Goal: Navigation & Orientation: Understand site structure

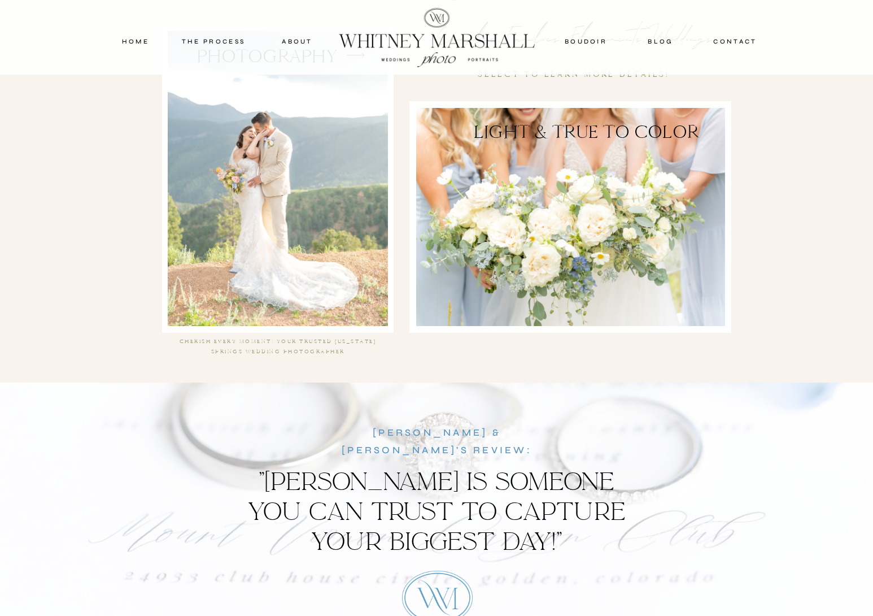
scroll to position [2155, 0]
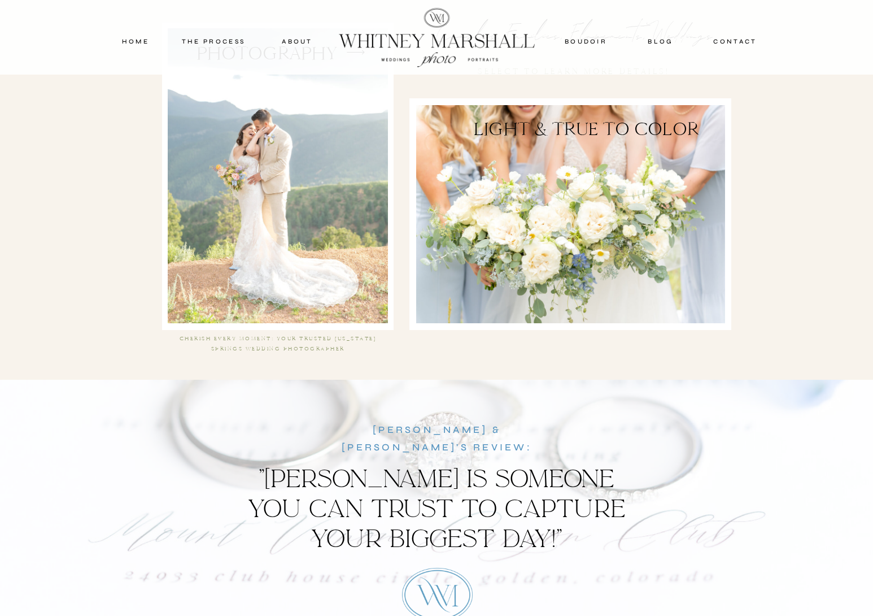
click at [193, 158] on div at bounding box center [278, 175] width 220 height 295
click at [211, 36] on nav "THE PROCESS" at bounding box center [214, 41] width 68 height 10
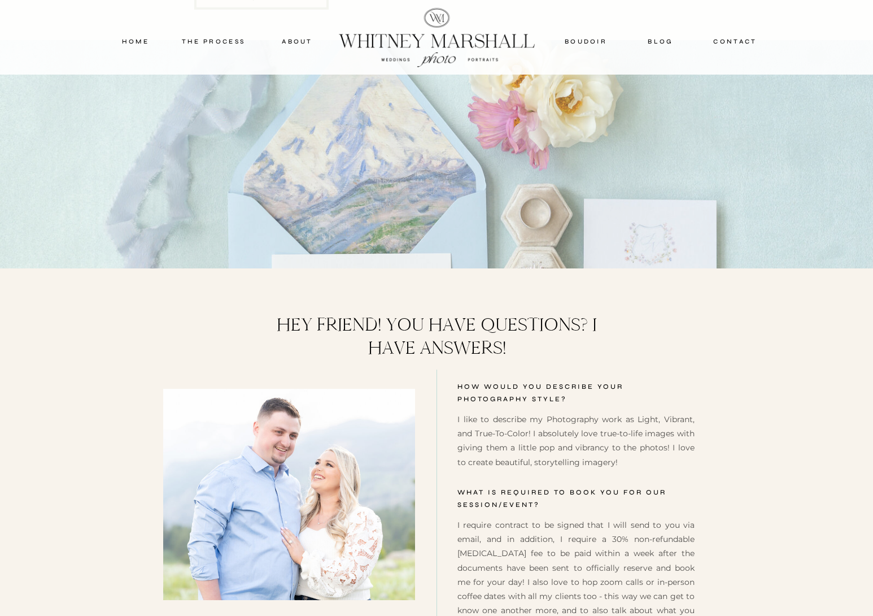
scroll to position [4693, 0]
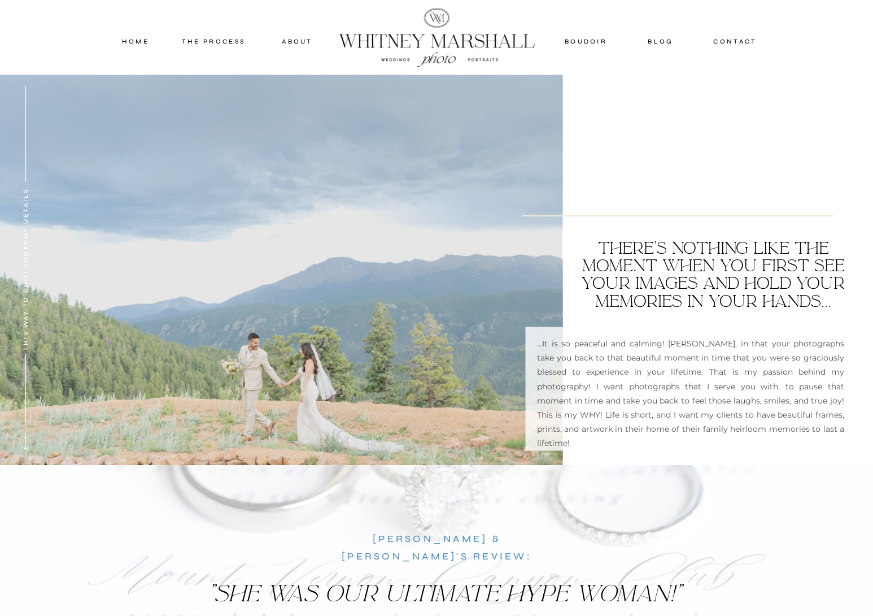
click at [296, 40] on nav "about" at bounding box center [297, 41] width 56 height 10
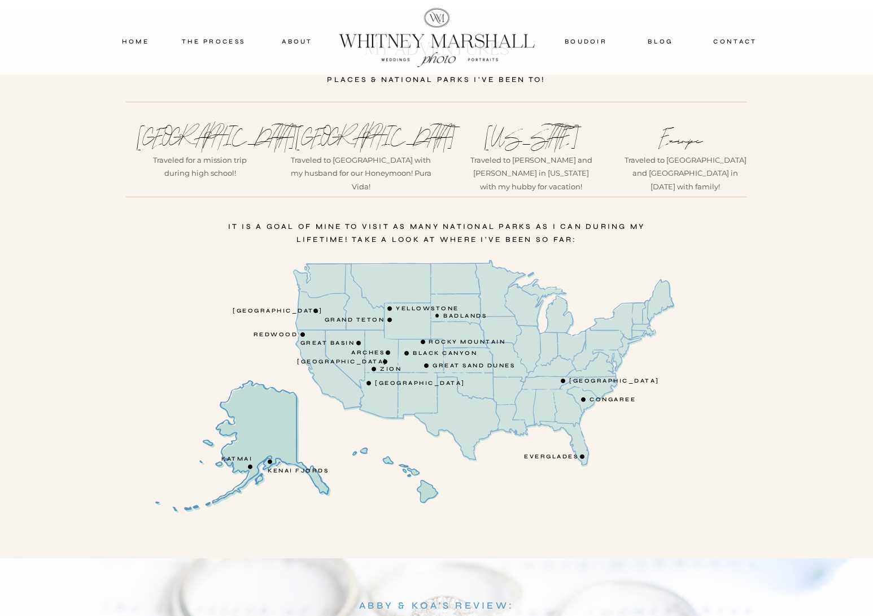
scroll to position [1843, 0]
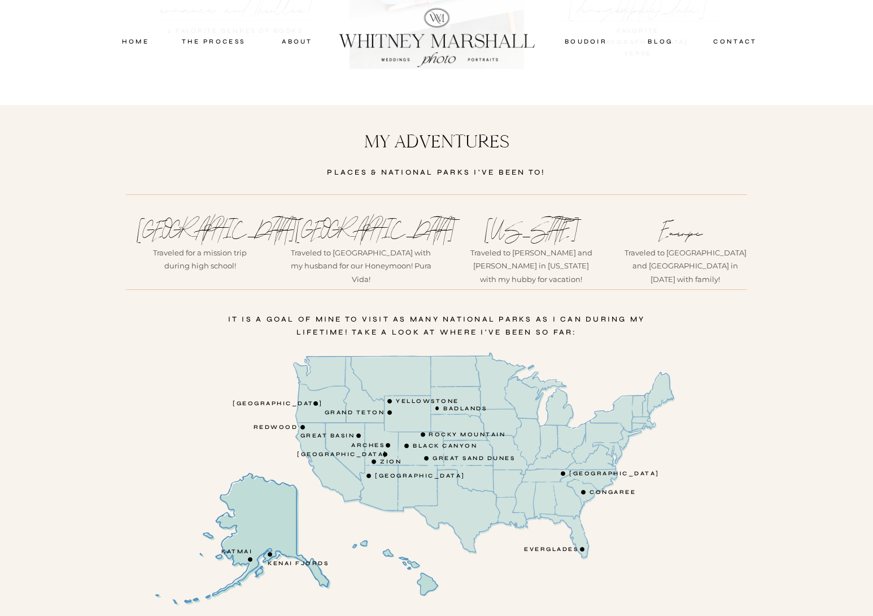
click at [663, 40] on nav "blog" at bounding box center [661, 41] width 50 height 10
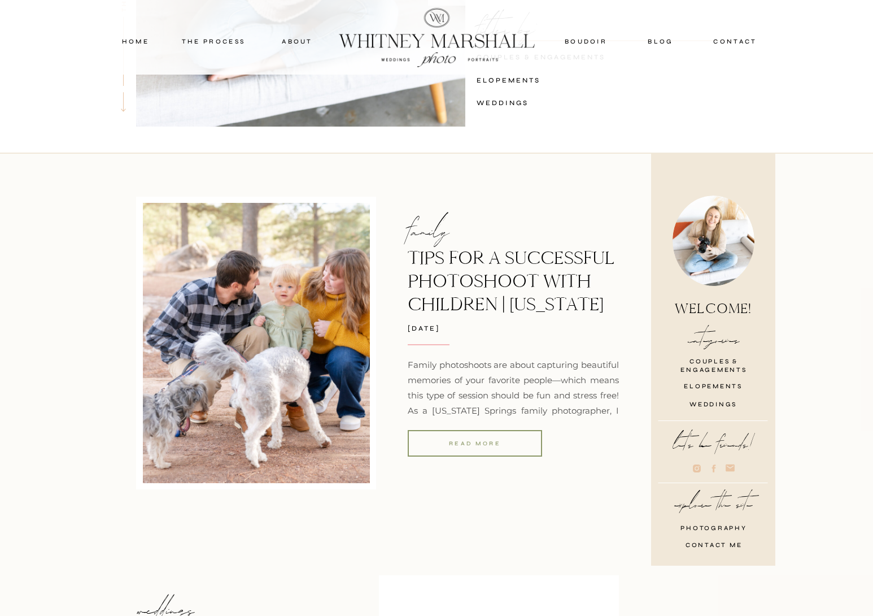
scroll to position [291, 0]
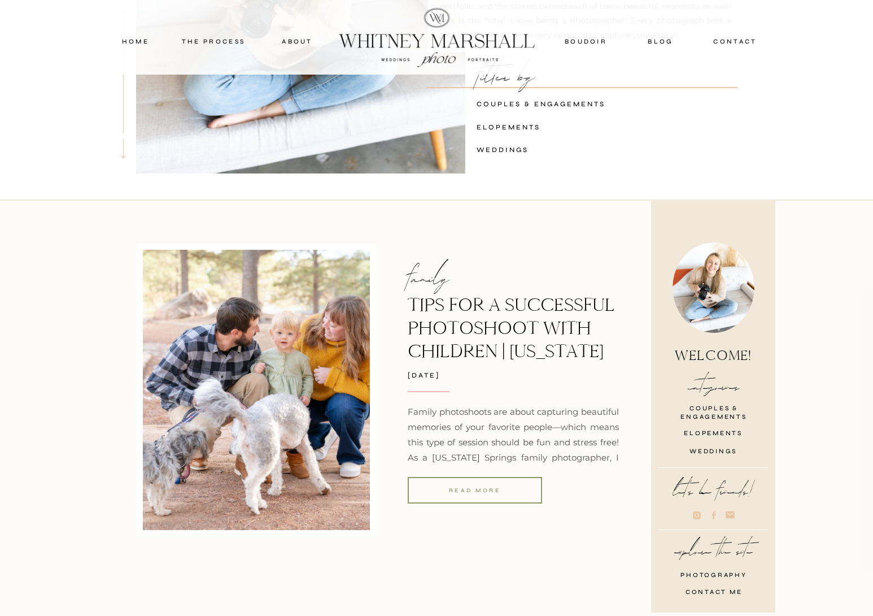
click at [738, 42] on nav "contact" at bounding box center [735, 41] width 53 height 10
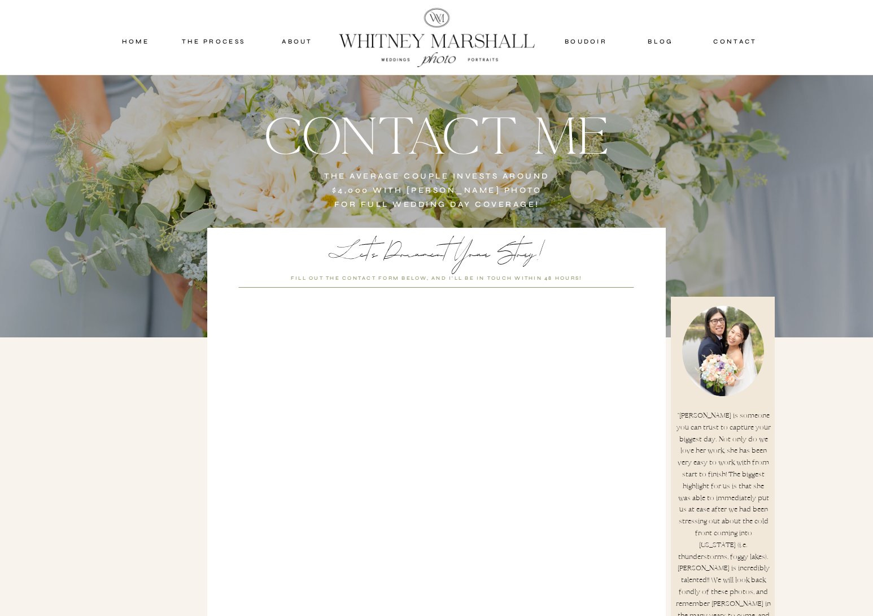
click at [451, 41] on div at bounding box center [436, 37] width 217 height 73
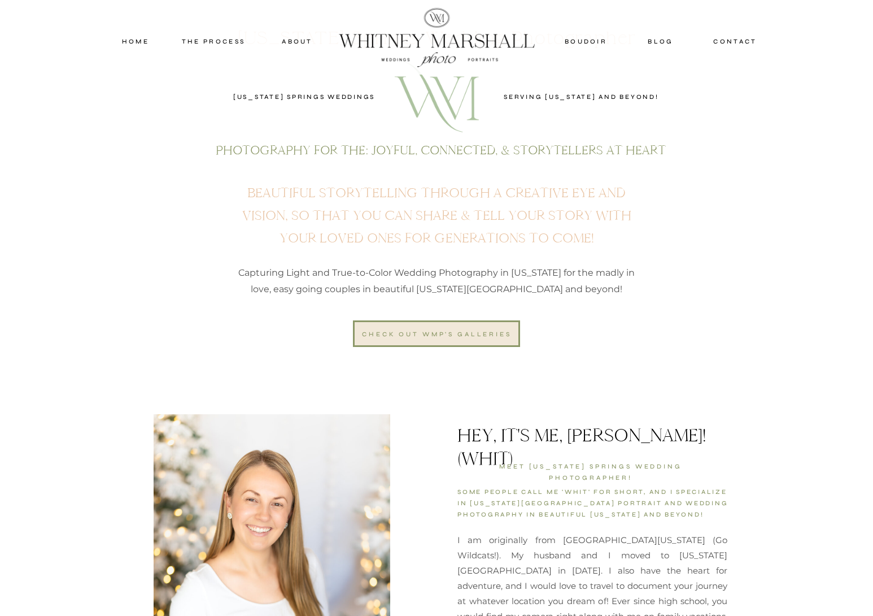
scroll to position [215, 0]
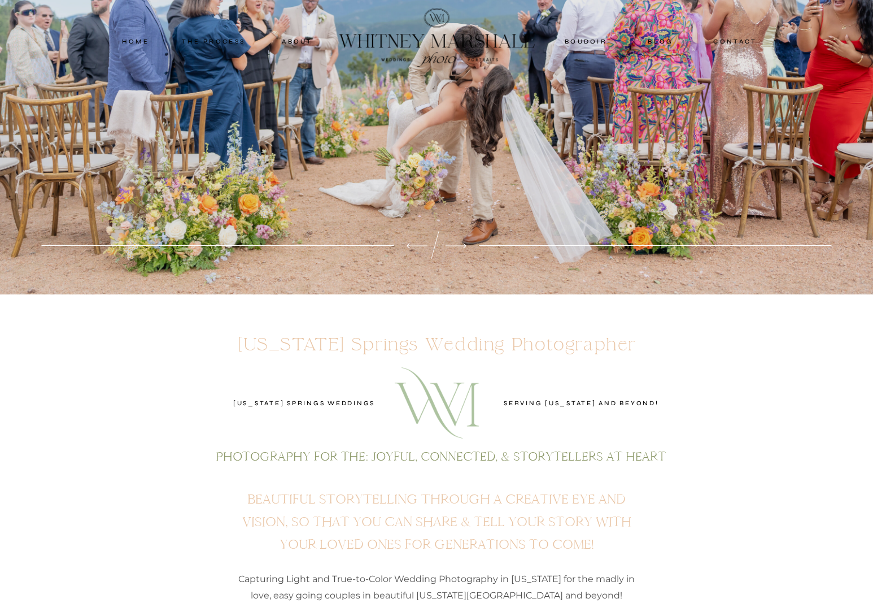
click at [661, 40] on nav "blog" at bounding box center [661, 41] width 50 height 10
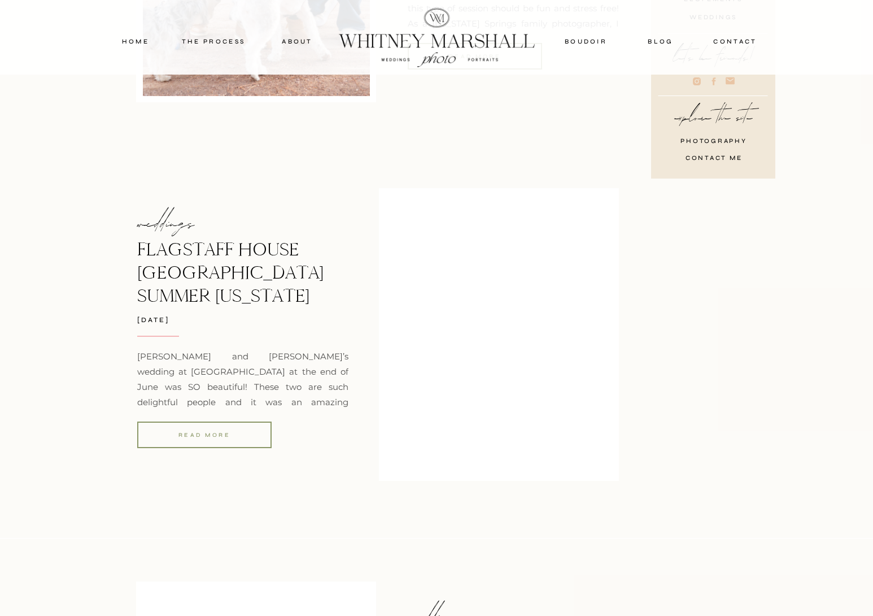
scroll to position [71, 0]
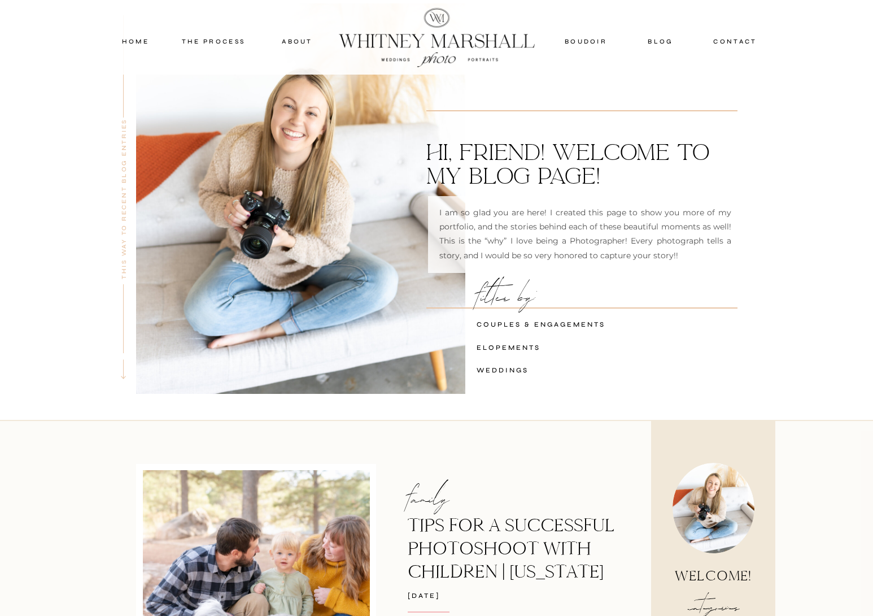
click at [415, 49] on div at bounding box center [436, 37] width 217 height 73
